Goal: Find specific page/section: Find specific page/section

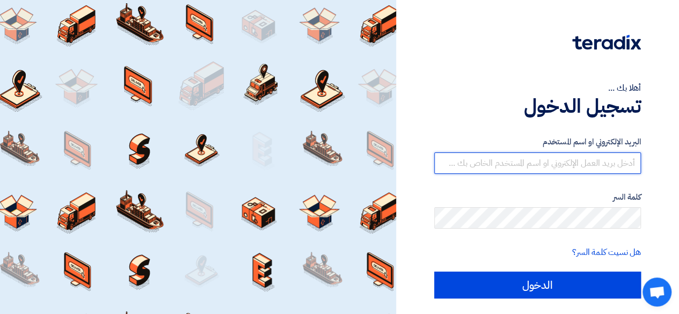
click at [547, 158] on input "text" at bounding box center [537, 162] width 207 height 21
type input "[PERSON_NAME][EMAIL_ADDRESS][PERSON_NAME][DOMAIN_NAME]"
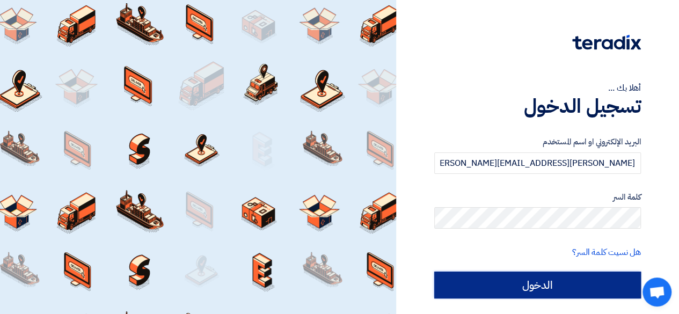
click at [510, 286] on input "الدخول" at bounding box center [537, 285] width 207 height 27
type input "Sign in"
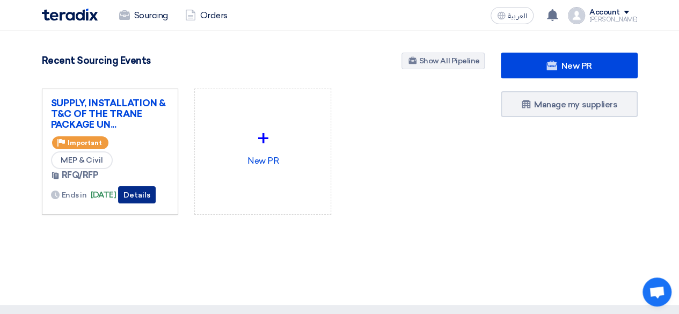
click at [151, 196] on button "Details" at bounding box center [137, 194] width 38 height 17
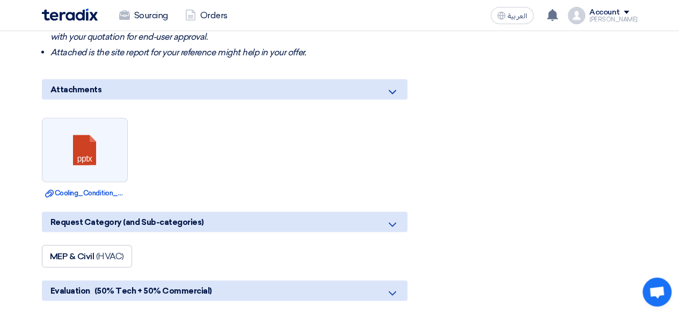
scroll to position [966, 0]
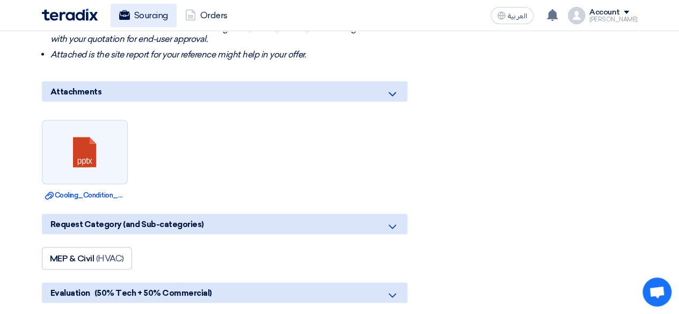
click at [142, 13] on link "Sourcing" at bounding box center [144, 16] width 66 height 24
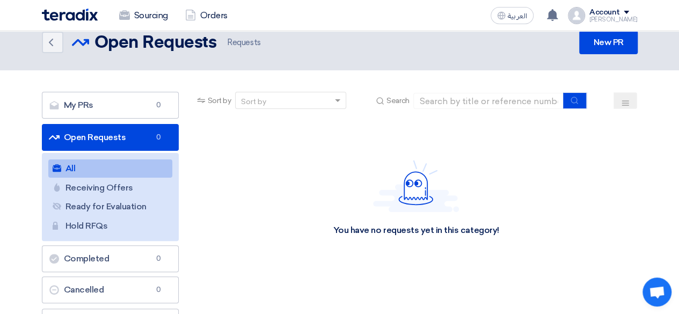
scroll to position [16, 0]
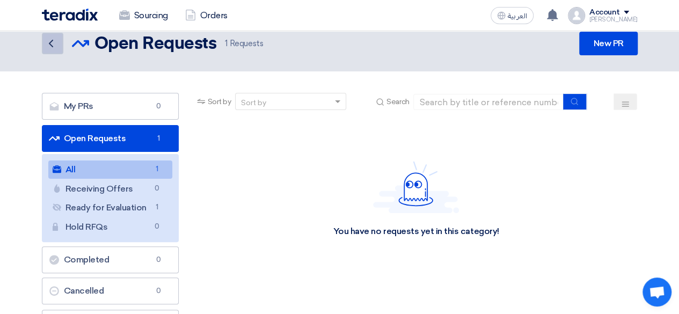
click at [50, 53] on link "Back" at bounding box center [52, 43] width 21 height 21
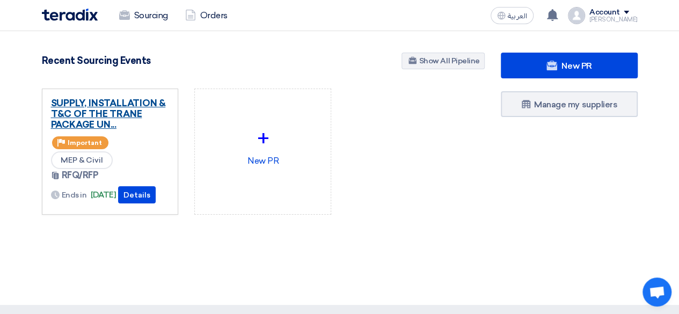
click at [106, 111] on link "SUPPLY, INSTALLATION & T&C OF THE TRANE PACKAGE UN..." at bounding box center [110, 114] width 119 height 32
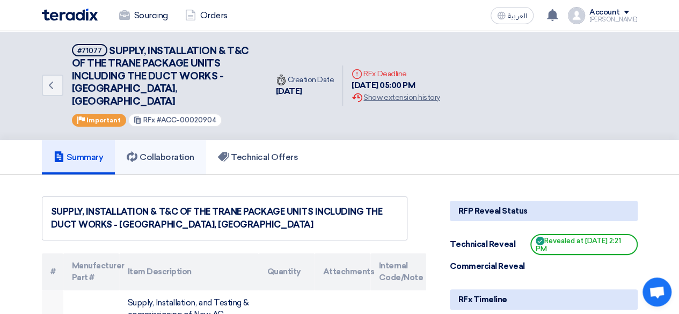
click at [168, 152] on h5 "Collaboration" at bounding box center [161, 157] width 68 height 11
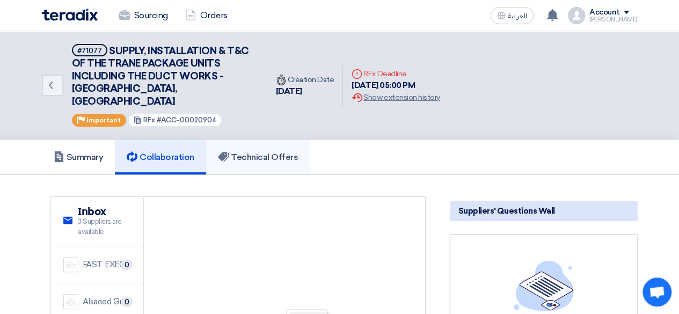
click at [245, 151] on link "Technical Offers" at bounding box center [258, 157] width 104 height 34
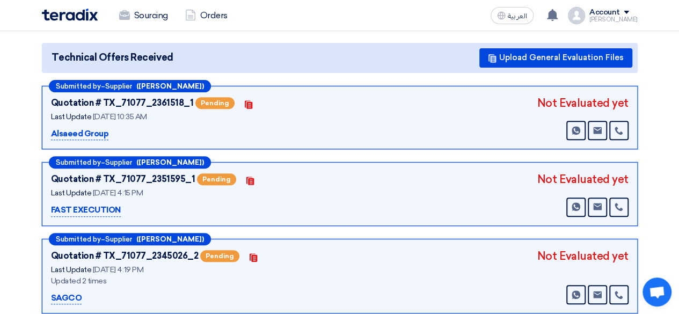
scroll to position [158, 0]
